Goal: Task Accomplishment & Management: Use online tool/utility

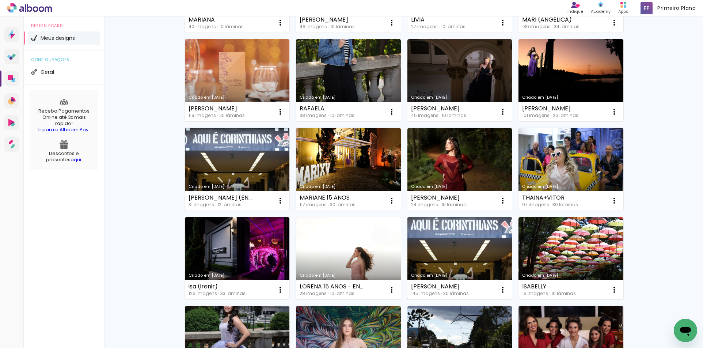
scroll to position [146, 0]
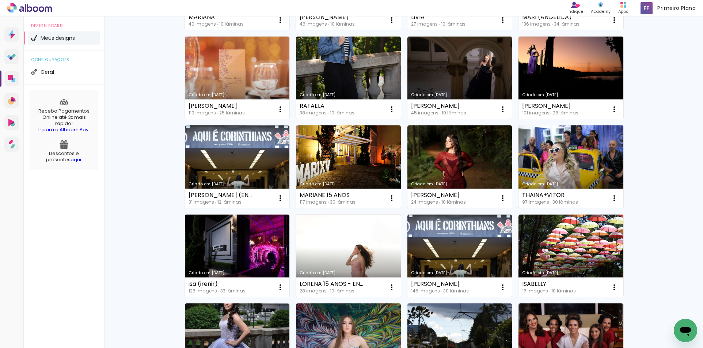
click at [557, 161] on link "Criado em [DATE]" at bounding box center [571, 166] width 105 height 83
